Goal: Register for event/course

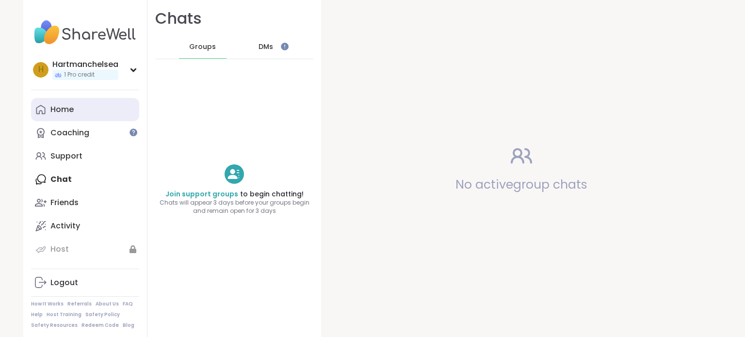
click at [91, 111] on link "Home" at bounding box center [85, 109] width 108 height 23
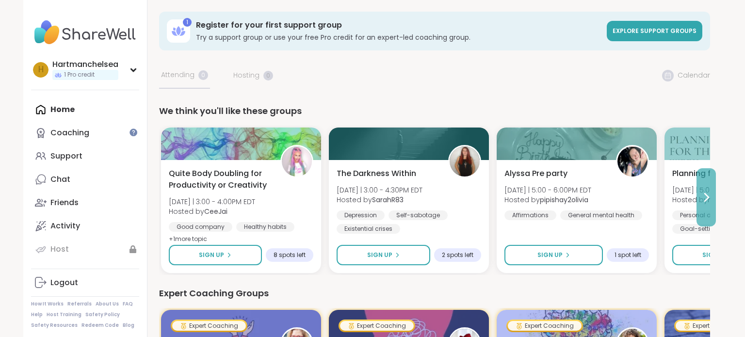
click at [711, 208] on button at bounding box center [705, 197] width 19 height 58
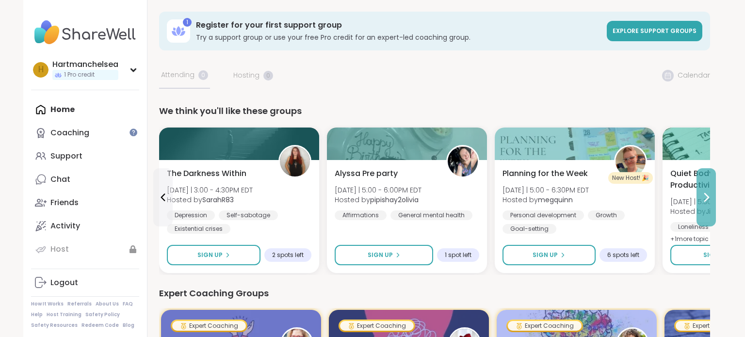
click at [711, 208] on button at bounding box center [705, 197] width 19 height 58
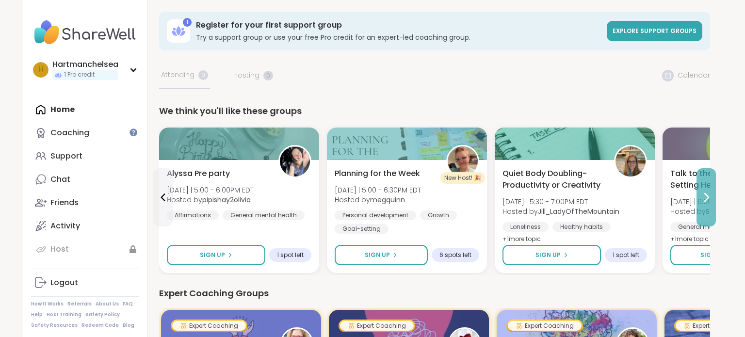
click at [699, 199] on button at bounding box center [705, 197] width 19 height 58
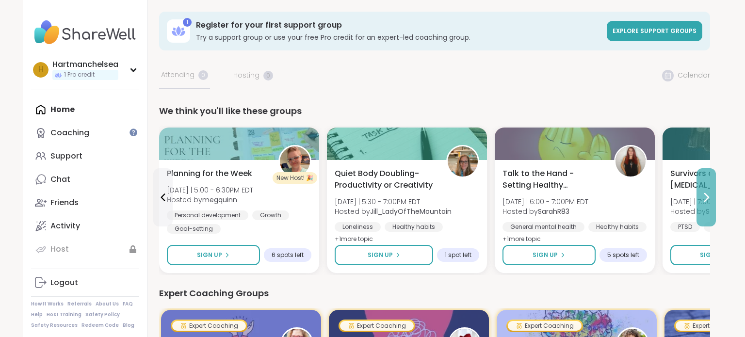
click at [699, 199] on button at bounding box center [705, 197] width 19 height 58
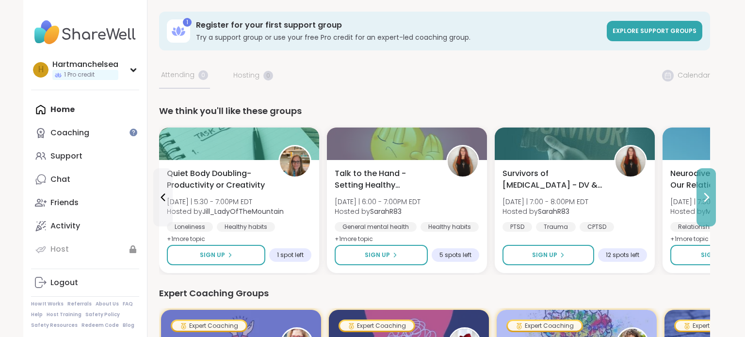
click at [699, 198] on button at bounding box center [705, 197] width 19 height 58
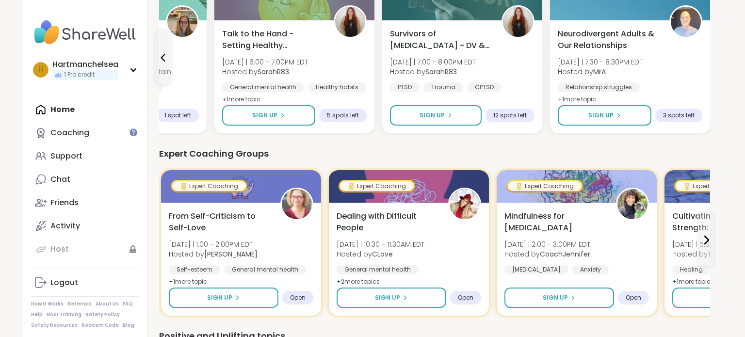
scroll to position [209, 0]
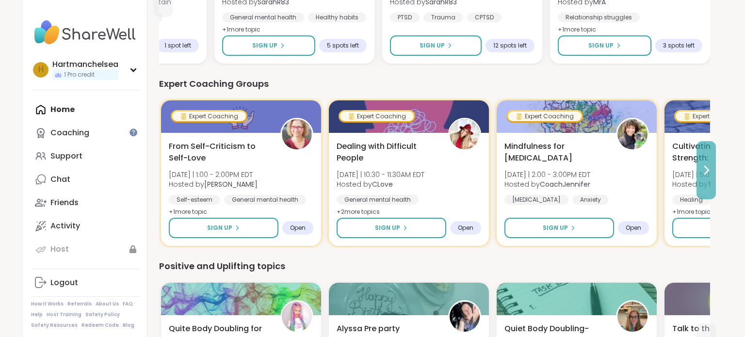
click at [701, 172] on icon at bounding box center [706, 170] width 12 height 12
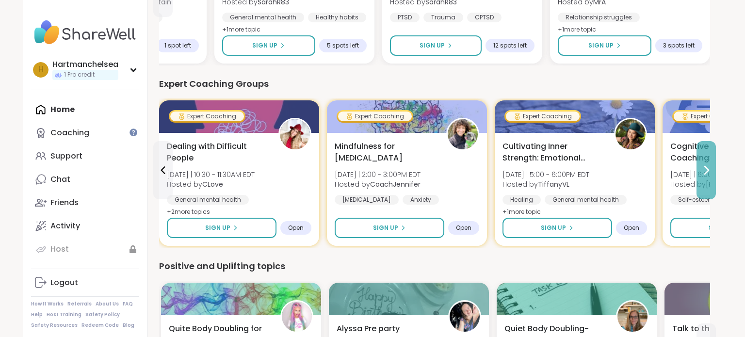
click at [701, 172] on icon at bounding box center [706, 170] width 12 height 12
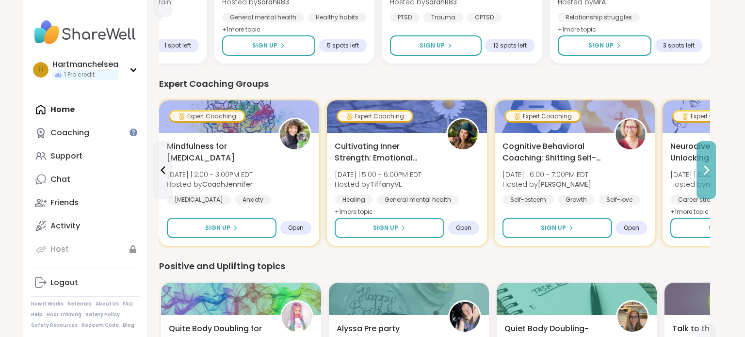
click at [701, 172] on icon at bounding box center [706, 170] width 12 height 12
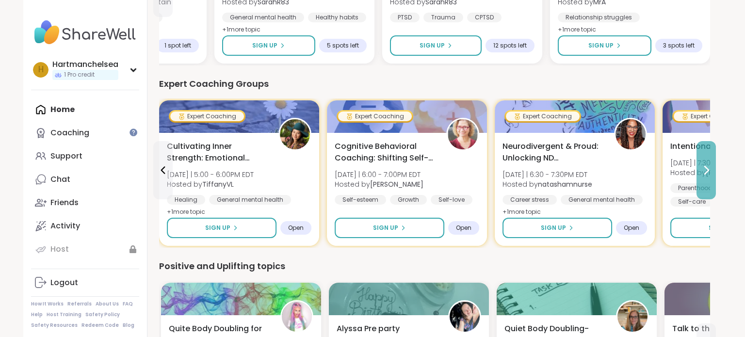
click at [701, 172] on icon at bounding box center [706, 170] width 12 height 12
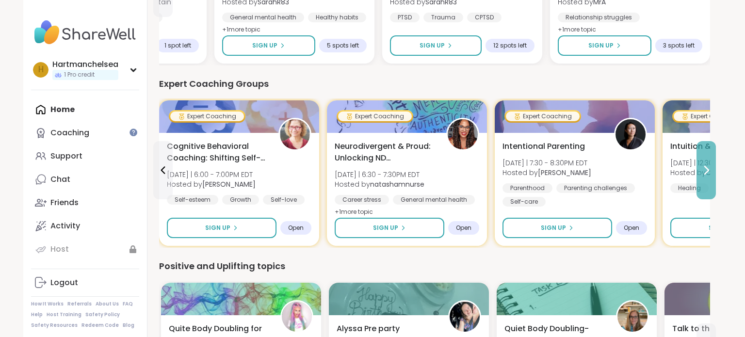
click at [701, 172] on icon at bounding box center [706, 170] width 12 height 12
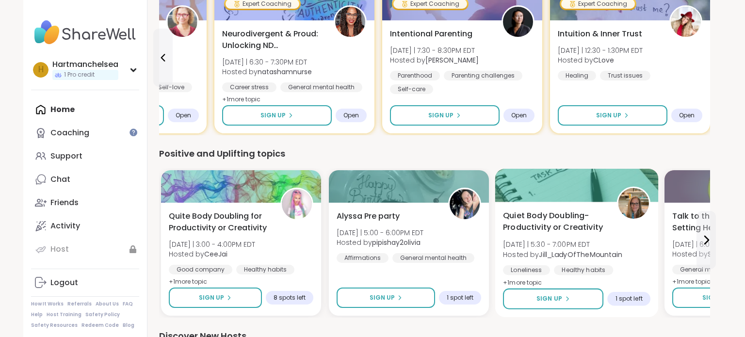
scroll to position [324, 0]
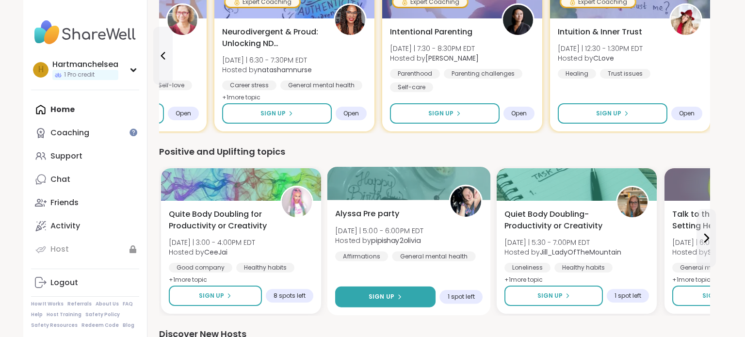
click at [411, 295] on button "Sign Up" at bounding box center [385, 297] width 100 height 21
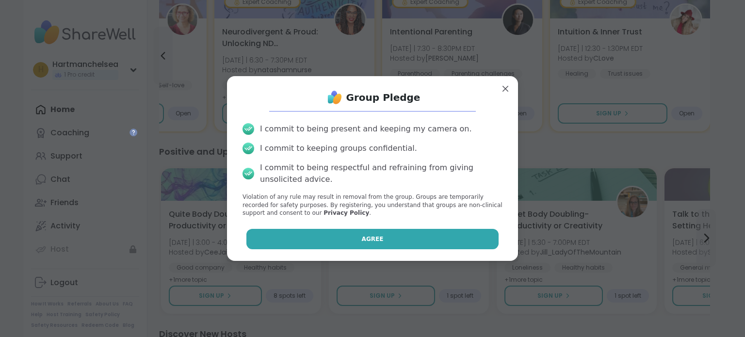
drag, startPoint x: 384, startPoint y: 244, endPoint x: 385, endPoint y: 236, distance: 7.8
click at [384, 239] on div "Group Pledge I commit to being present and keeping my camera on. I commit to ke…" at bounding box center [372, 168] width 275 height 169
click at [385, 236] on button "Agree" at bounding box center [372, 239] width 253 height 20
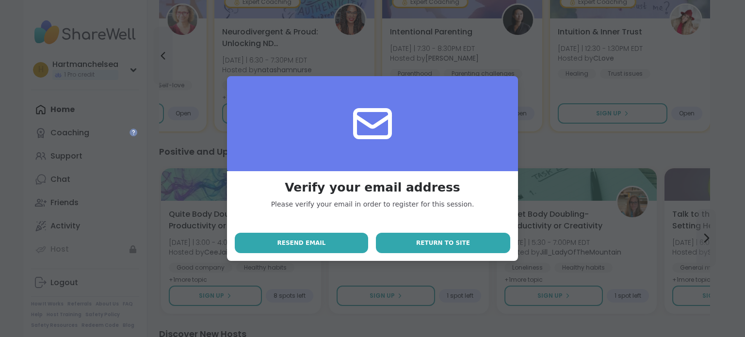
click at [444, 247] on span "Return to site" at bounding box center [443, 243] width 54 height 9
